Goal: Find specific page/section: Find specific page/section

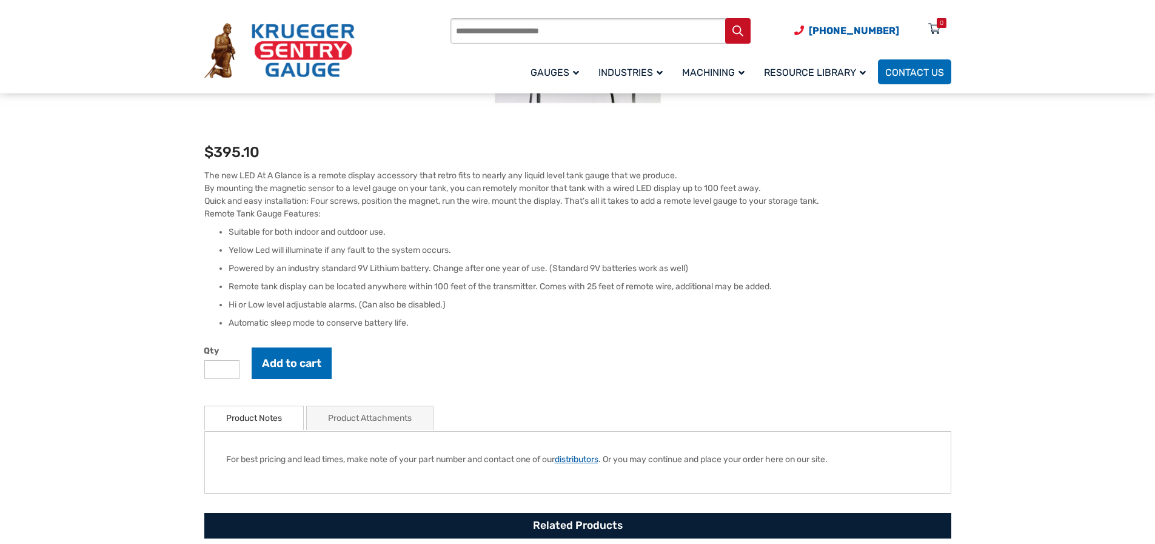
click at [581, 461] on link "distributors" at bounding box center [577, 459] width 44 height 10
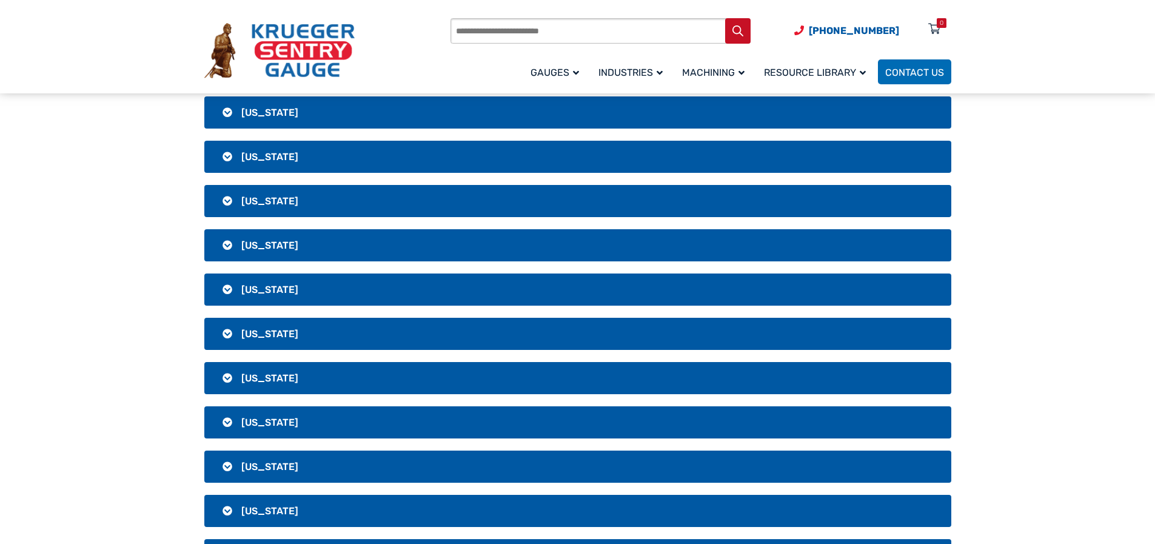
scroll to position [1152, 0]
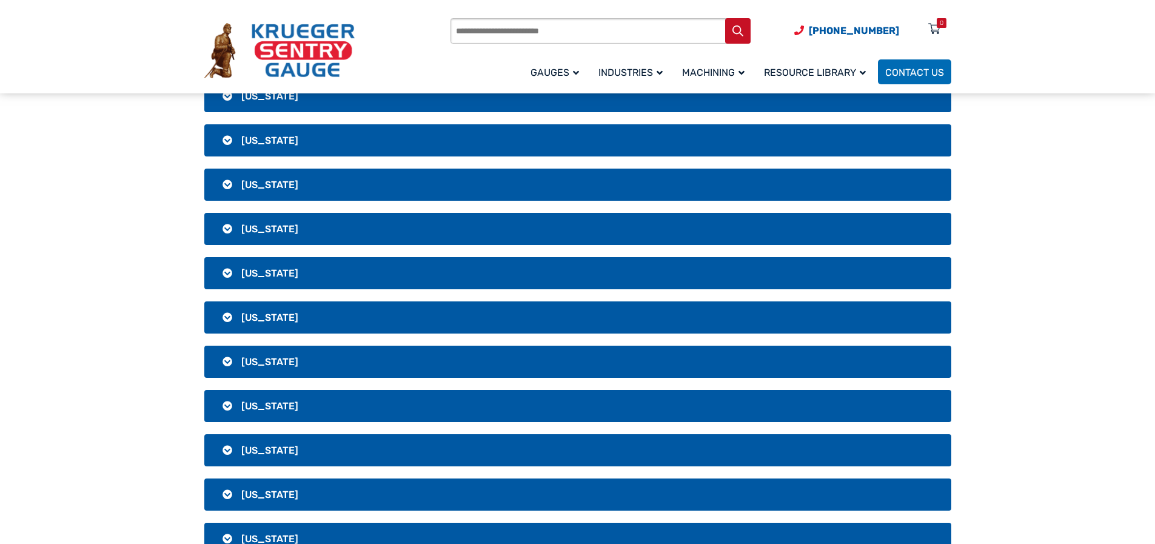
click at [272, 398] on h3 "[US_STATE]" at bounding box center [577, 406] width 747 height 32
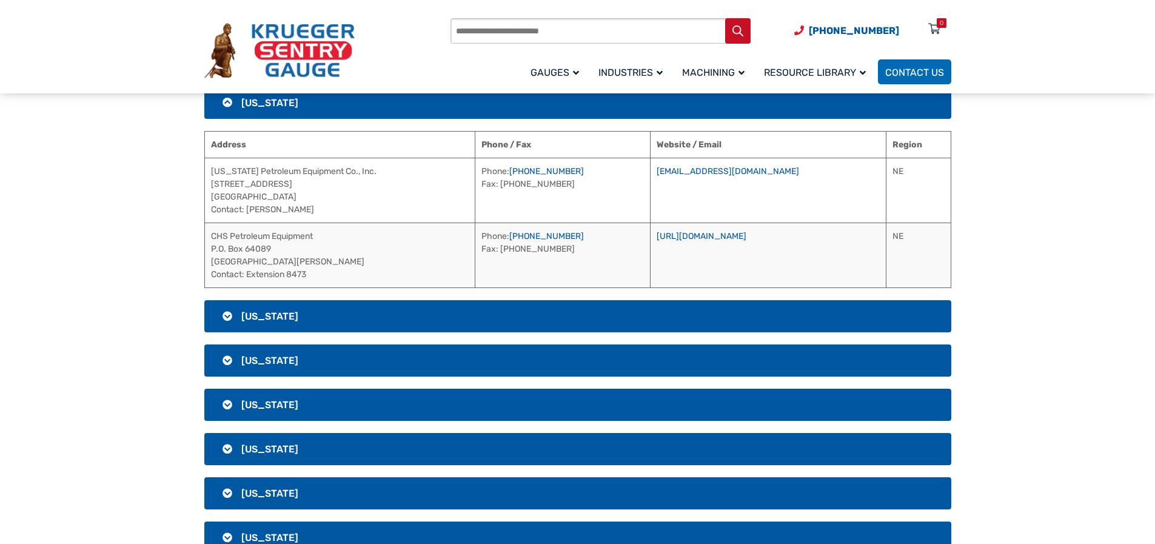
scroll to position [0, 0]
click at [701, 236] on link "[URL][DOMAIN_NAME]" at bounding box center [701, 236] width 90 height 10
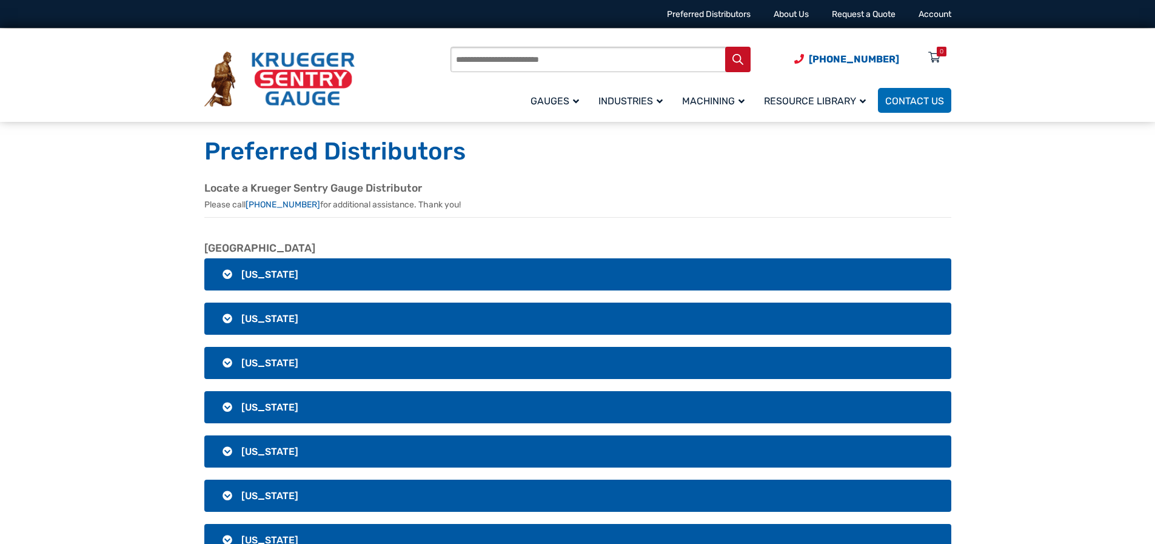
click at [338, 68] on img at bounding box center [279, 80] width 150 height 56
